Goal: Entertainment & Leisure: Consume media (video, audio)

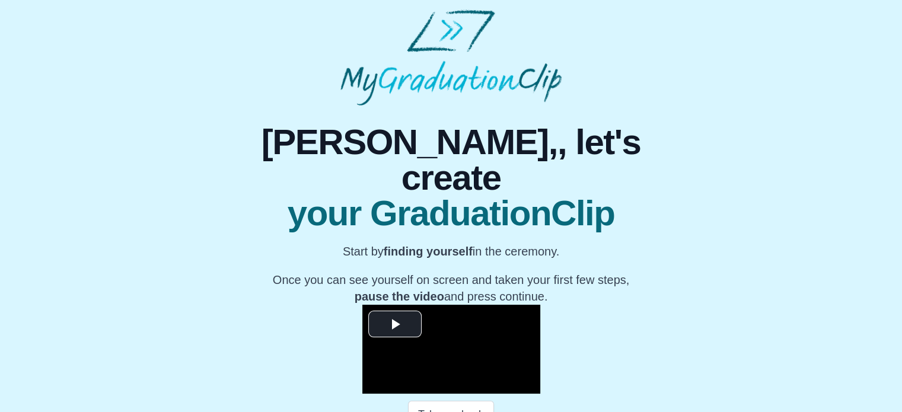
click at [761, 157] on div "**********" at bounding box center [450, 285] width 883 height 358
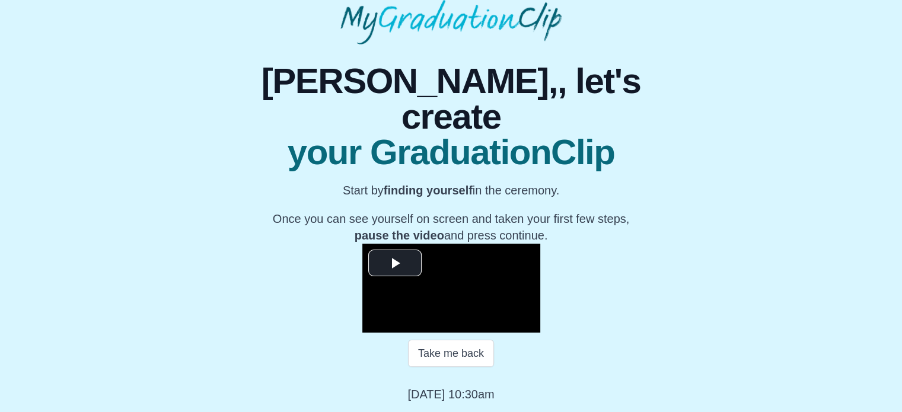
scroll to position [126, 0]
click at [395, 263] on span "Video Player" at bounding box center [395, 263] width 0 height 0
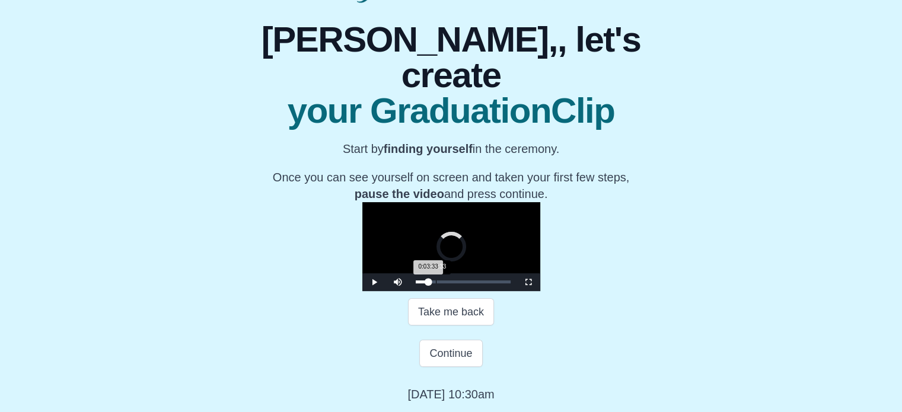
click at [436, 284] on div "0:03:33" at bounding box center [436, 282] width 1 height 3
click at [409, 291] on div "Video Player" at bounding box center [424, 282] width 30 height 18
drag, startPoint x: 304, startPoint y: 348, endPoint x: 289, endPoint y: 351, distance: 14.5
click at [410, 291] on div "Loaded : 0% 0:01:53 0:03:33 Progress : 0%" at bounding box center [463, 282] width 107 height 18
click at [410, 291] on div "Loaded : 0% 0:03:08 0:02:04 Progress : 0%" at bounding box center [463, 282] width 107 height 18
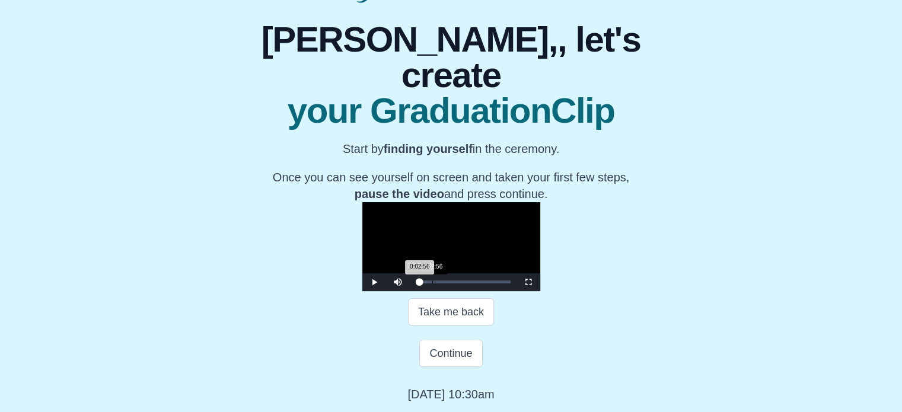
click at [416, 284] on div "0:02:56 Progress : 0%" at bounding box center [418, 282] width 4 height 3
click at [416, 284] on div "0:02:37 Progress : 0%" at bounding box center [418, 282] width 4 height 3
click at [416, 284] on div "0:03:15 Progress : 0%" at bounding box center [418, 282] width 5 height 3
click at [540, 202] on video "Video Player" at bounding box center [451, 246] width 178 height 89
click at [540, 227] on video "Video Player" at bounding box center [451, 246] width 178 height 89
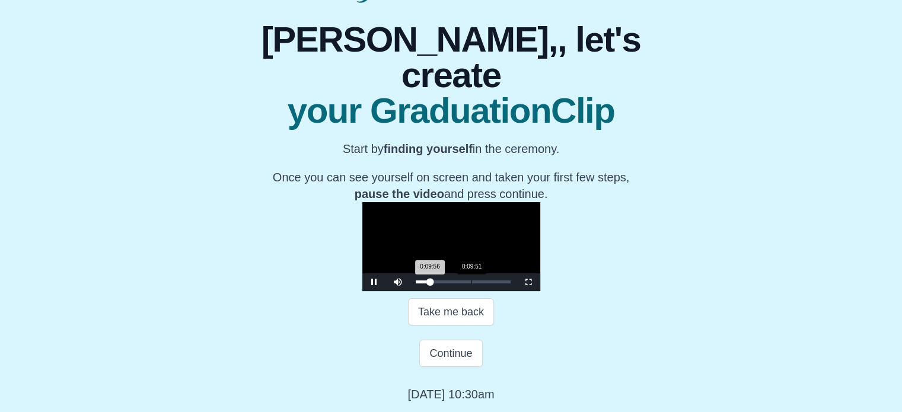
click at [416, 284] on div "0:09:56 Progress : 0%" at bounding box center [423, 282] width 14 height 3
click at [416, 284] on div "0:09:32 Progress : 0%" at bounding box center [423, 282] width 14 height 3
click at [810, 137] on div "**********" at bounding box center [450, 203] width 883 height 400
click at [362, 202] on video "Video Player" at bounding box center [451, 246] width 178 height 89
click at [469, 326] on button "Take me back" at bounding box center [451, 311] width 86 height 27
